Goal: Task Accomplishment & Management: Complete application form

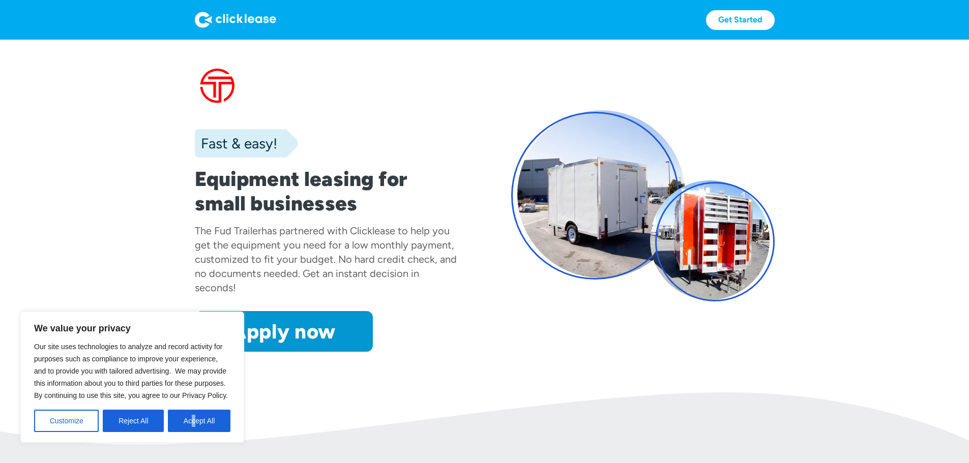
click at [194, 432] on div "We value your privacy Our site uses technologies to analyze and record activity…" at bounding box center [132, 377] width 224 height 131
click at [196, 429] on button "Accept All" at bounding box center [199, 421] width 63 height 22
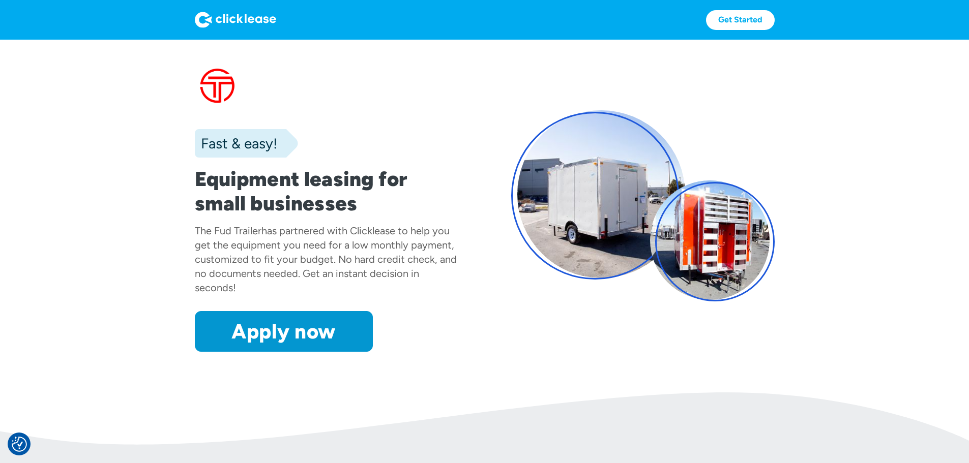
click at [195, 15] on img at bounding box center [235, 20] width 81 height 16
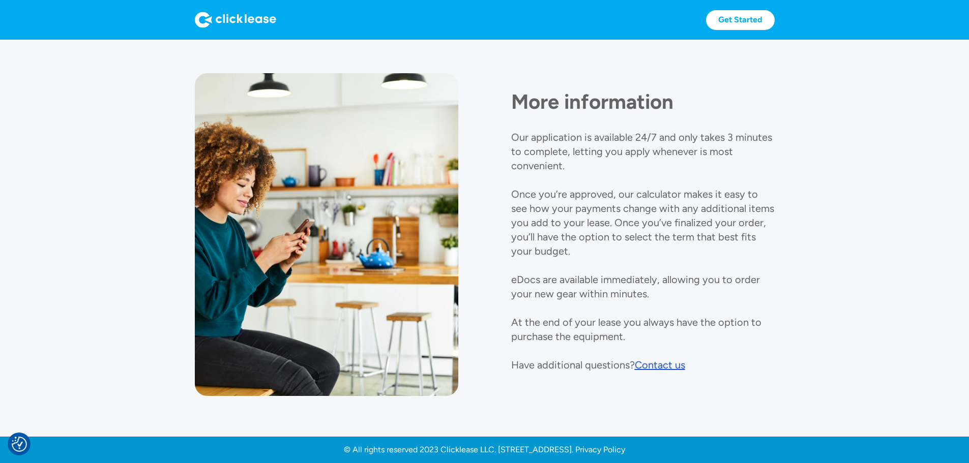
scroll to position [1135, 0]
click at [642, 359] on div "Contact us" at bounding box center [660, 365] width 50 height 12
click at [650, 359] on div "Contact us" at bounding box center [660, 365] width 50 height 12
click at [656, 359] on div "Contact us" at bounding box center [660, 365] width 50 height 12
click at [206, 16] on div "Get Started Get Started" at bounding box center [485, 20] width 580 height 20
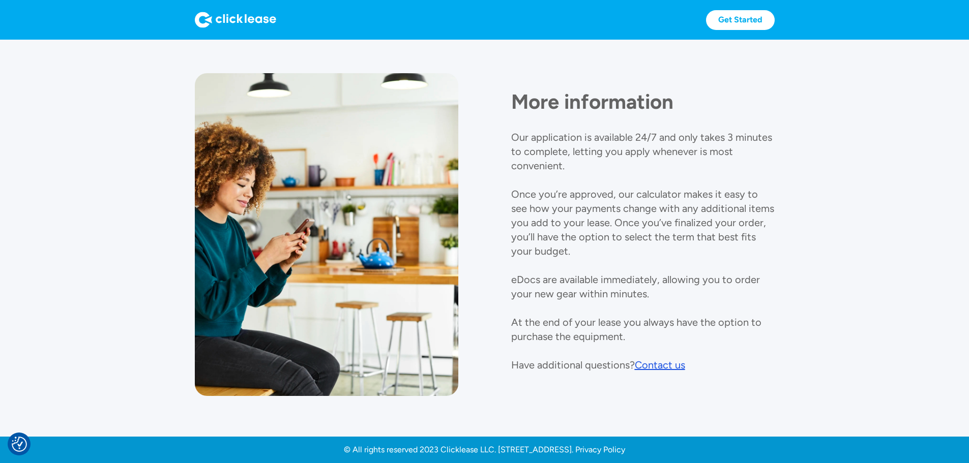
click at [201, 16] on img at bounding box center [235, 20] width 81 height 16
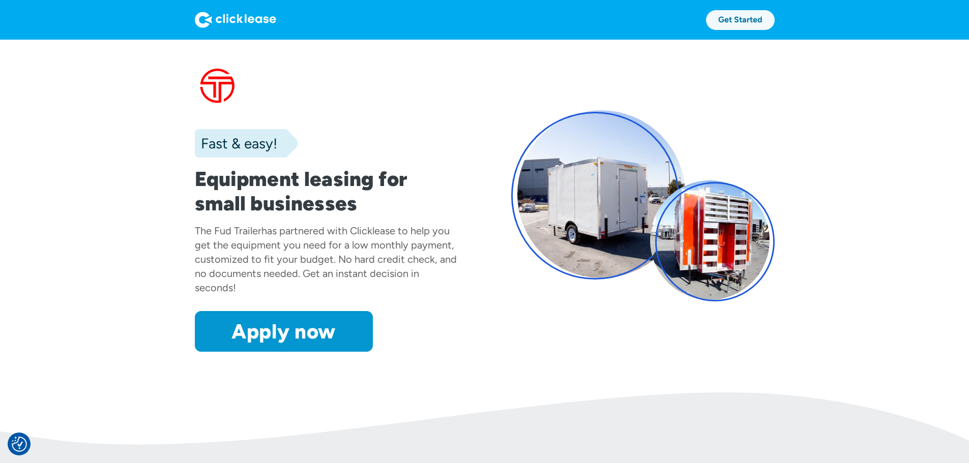
click at [775, 23] on link "Get Started" at bounding box center [740, 20] width 69 height 20
click at [775, 21] on link "Get Started" at bounding box center [740, 20] width 69 height 20
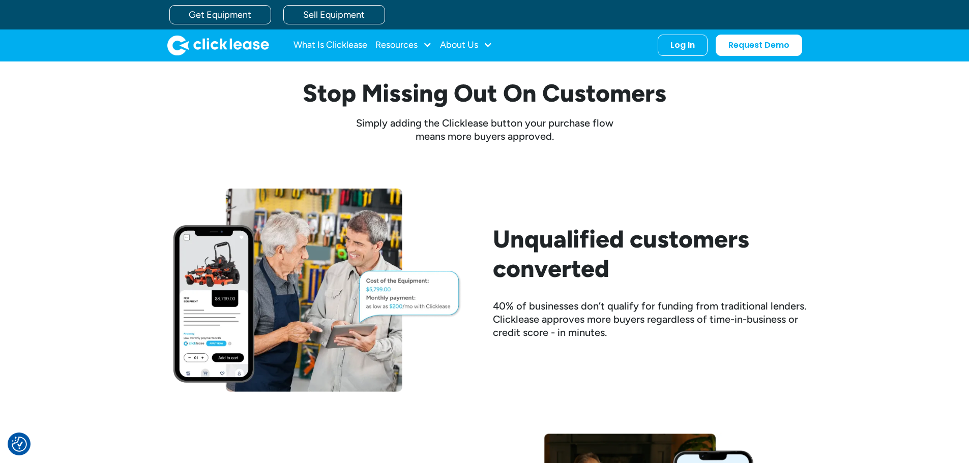
scroll to position [254, 0]
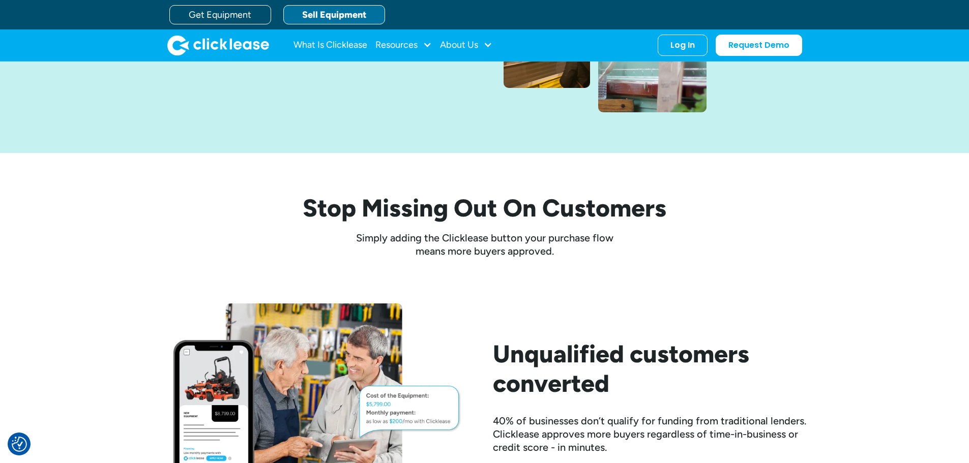
click at [338, 17] on link "Sell Equipment" at bounding box center [334, 14] width 102 height 19
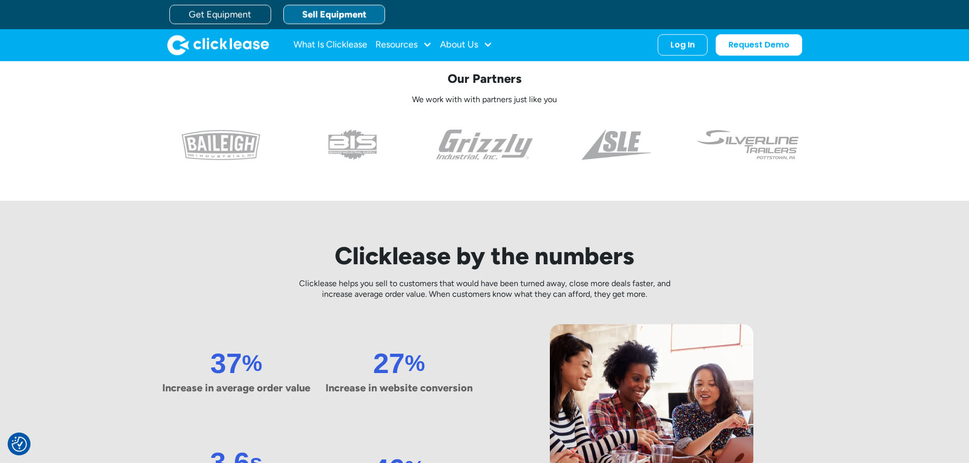
scroll to position [305, 0]
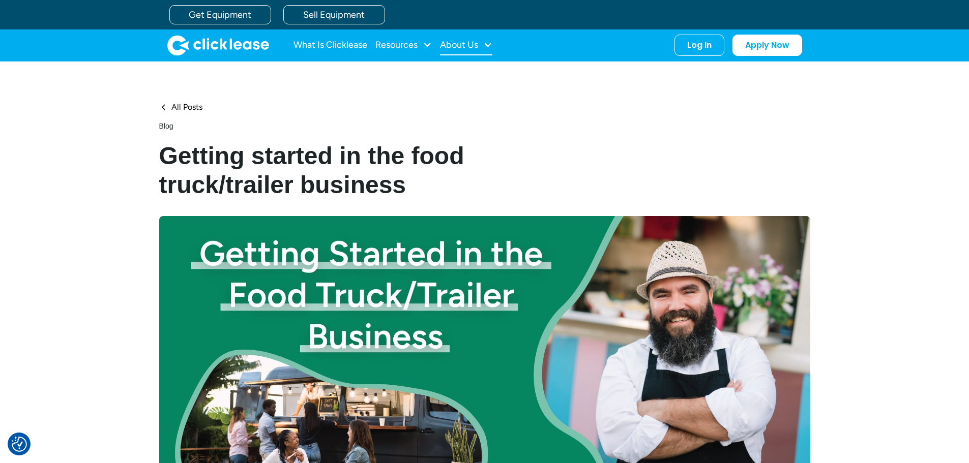
click at [447, 45] on div "About Us" at bounding box center [459, 45] width 38 height 0
click at [457, 72] on link "About Us" at bounding box center [468, 78] width 44 height 19
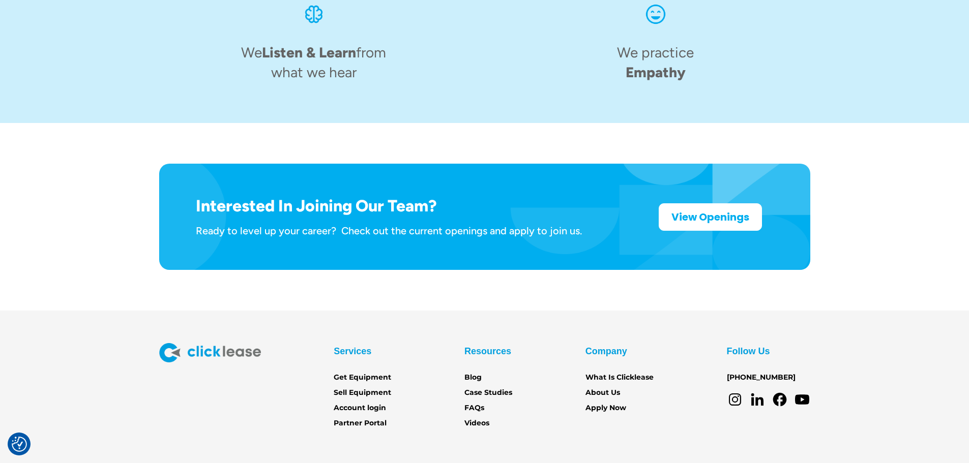
scroll to position [1583, 0]
